Goal: Navigation & Orientation: Find specific page/section

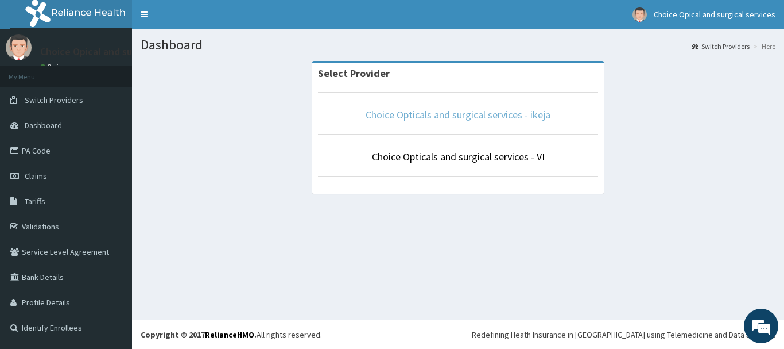
click at [498, 117] on link "Choice Opticals and surgical services - ikeja" at bounding box center [458, 114] width 185 height 13
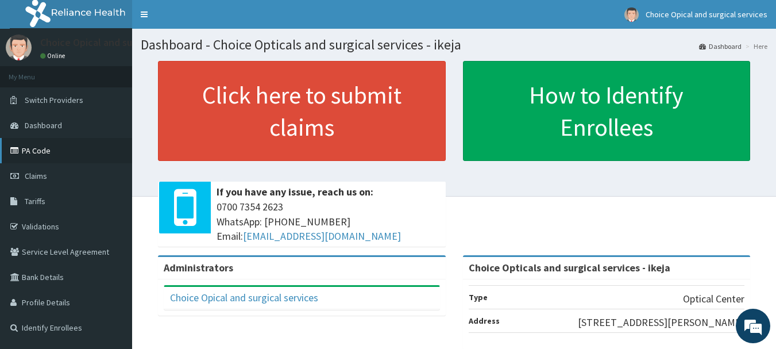
click at [38, 148] on link "PA Code" at bounding box center [66, 150] width 132 height 25
